Goal: Task Accomplishment & Management: Manage account settings

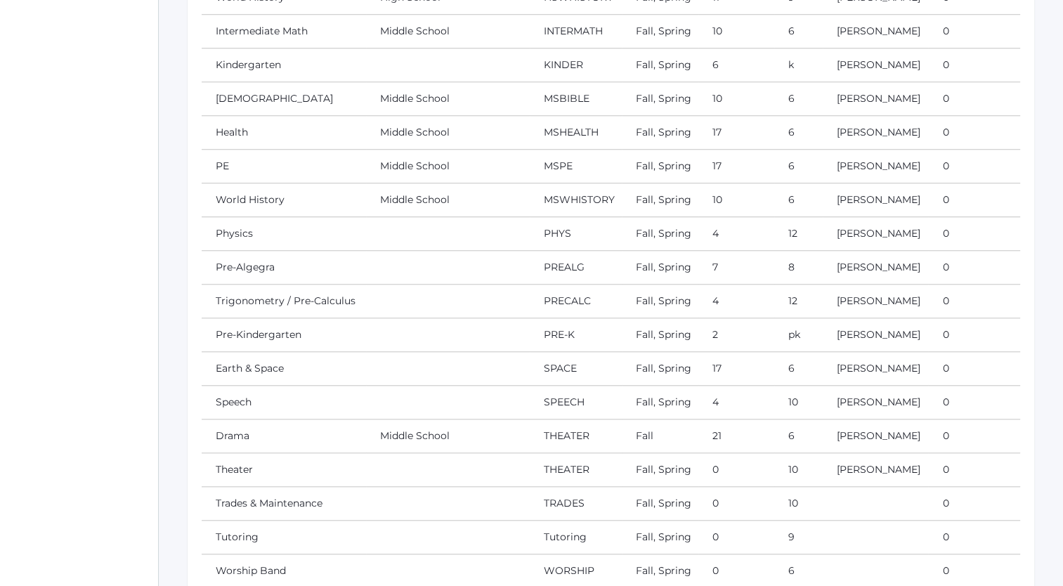
scroll to position [1158, 0]
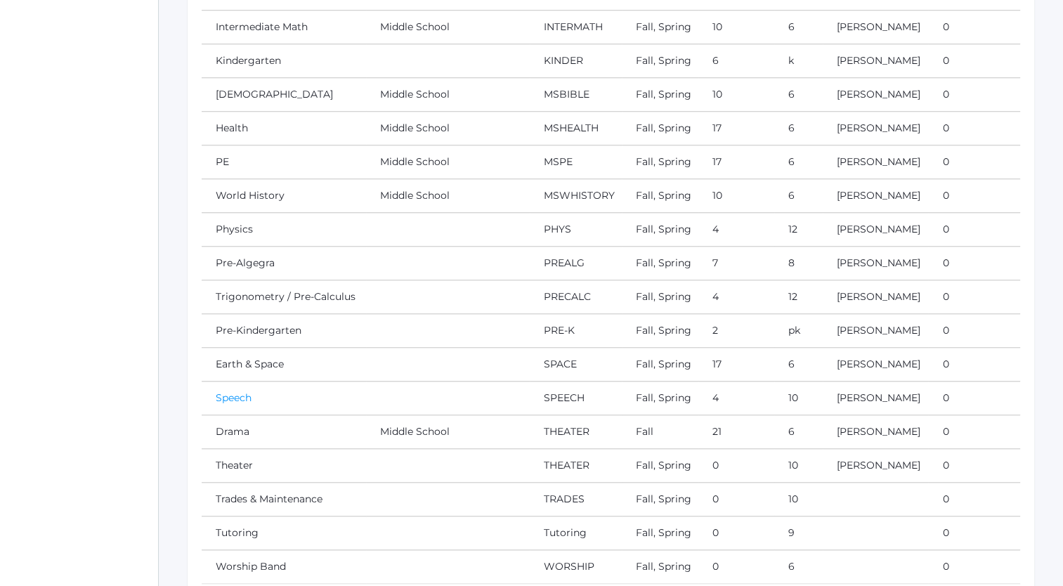
click at [237, 394] on link "Speech" at bounding box center [234, 397] width 36 height 13
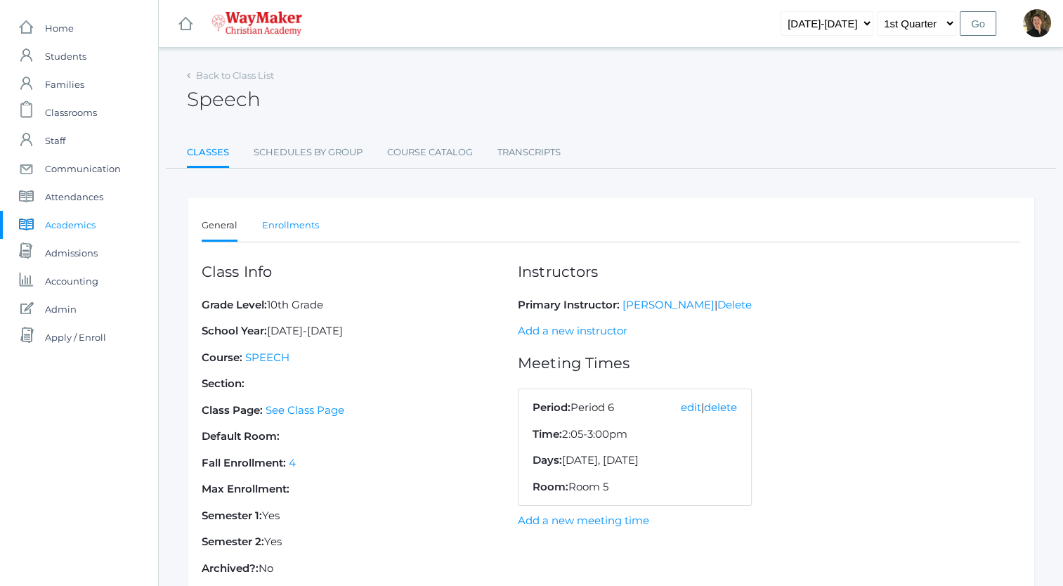
click at [299, 223] on link "Enrollments" at bounding box center [290, 226] width 57 height 28
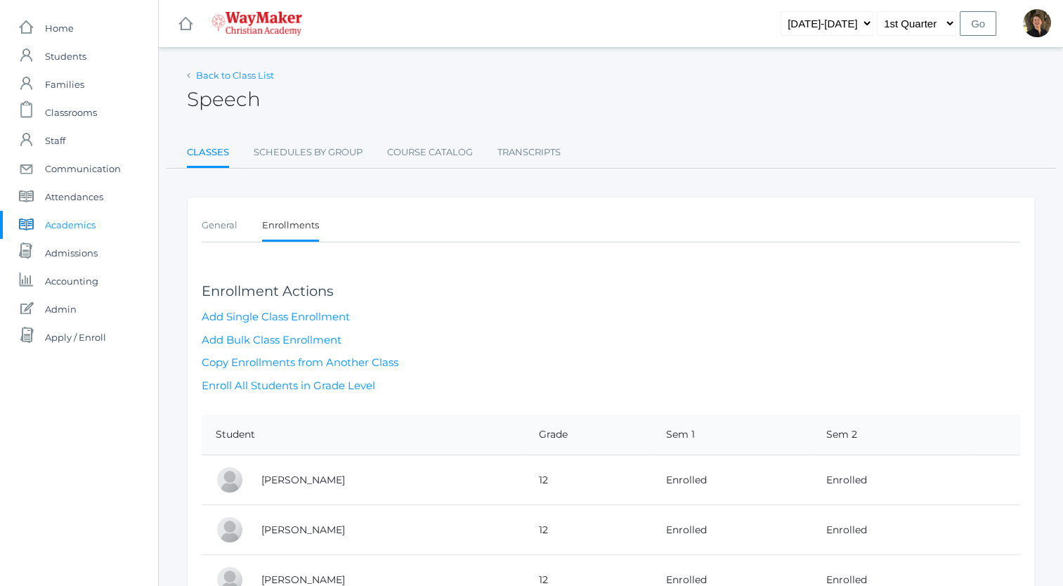
click at [202, 75] on link "Back to Class List" at bounding box center [235, 75] width 78 height 11
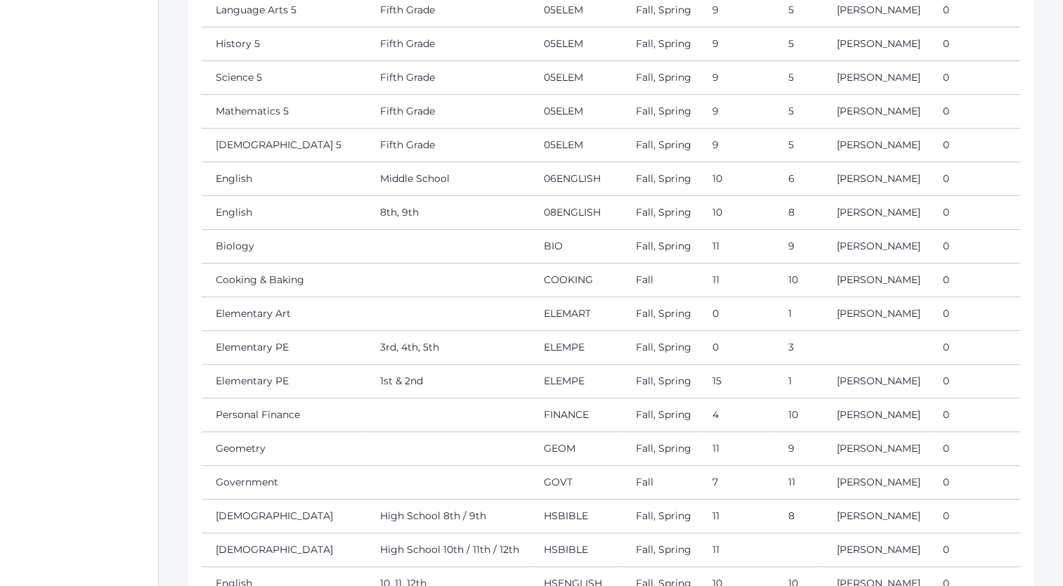
scroll to position [627, 0]
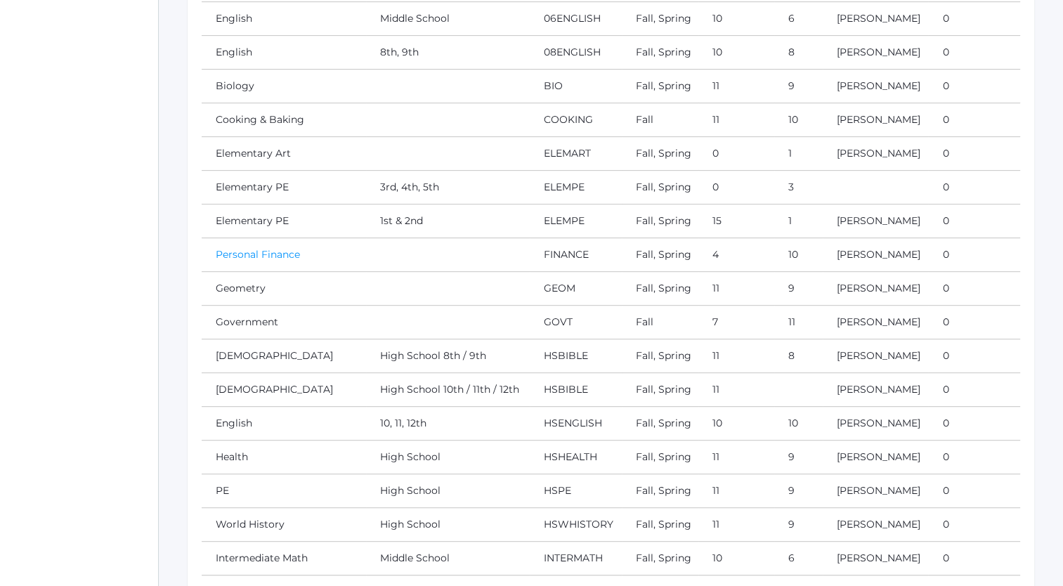
click at [226, 250] on link "Personal Finance" at bounding box center [258, 254] width 84 height 13
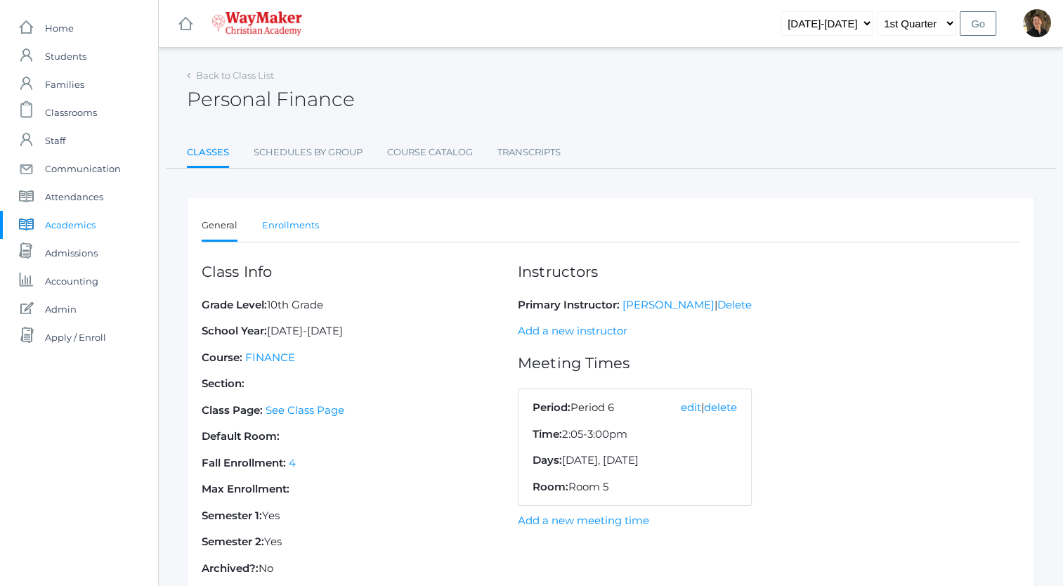
click at [271, 223] on link "Enrollments" at bounding box center [290, 226] width 57 height 28
